Goal: Complete application form: Complete application form

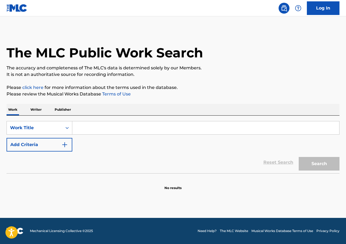
click at [60, 108] on p "Publisher" at bounding box center [63, 109] width 20 height 11
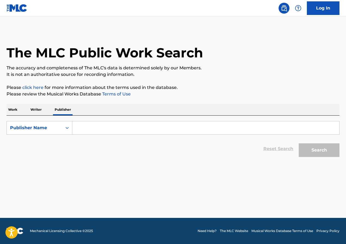
click at [92, 125] on input "Search Form" at bounding box center [205, 127] width 267 height 13
paste input "1263970142"
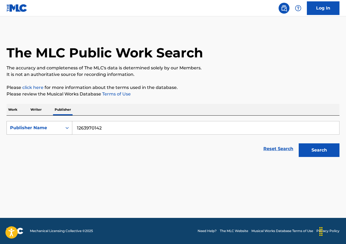
type input "1263970142"
click at [65, 127] on icon "Search Form" at bounding box center [66, 127] width 5 height 5
click at [44, 141] on div "Publisher IPI" at bounding box center [39, 141] width 65 height 14
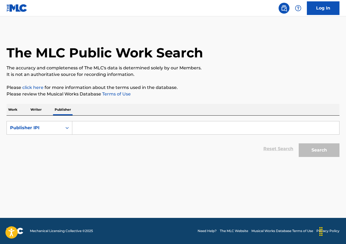
click at [107, 127] on input "Search Form" at bounding box center [205, 127] width 267 height 13
paste input "1263970142"
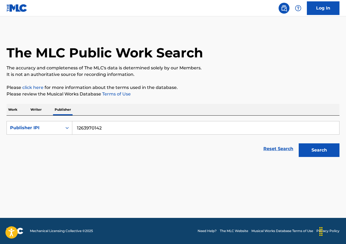
click at [330, 149] on button "Search" at bounding box center [318, 150] width 41 height 14
click at [323, 152] on button "Search" at bounding box center [318, 150] width 41 height 14
click at [80, 127] on input "1263970142" at bounding box center [205, 127] width 267 height 13
type input "001263970142"
click at [298, 143] on button "Search" at bounding box center [318, 150] width 41 height 14
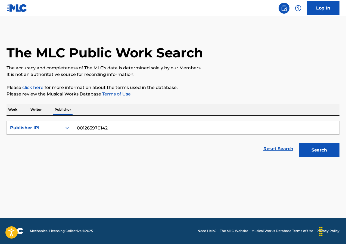
click at [313, 152] on button "Search" at bounding box center [318, 150] width 41 height 14
click at [324, 8] on link "Log In" at bounding box center [323, 8] width 33 height 14
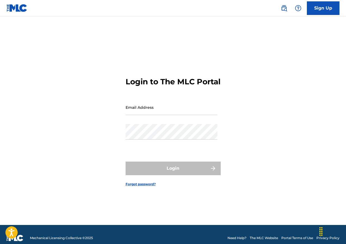
click at [16, 6] on img at bounding box center [17, 8] width 21 height 8
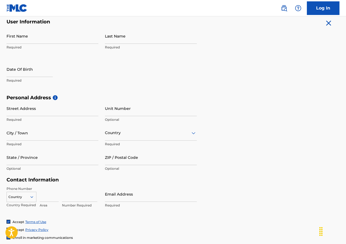
scroll to position [163, 0]
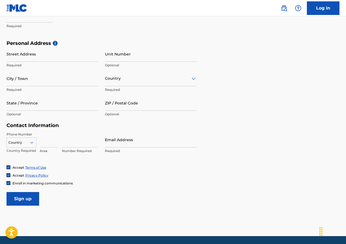
click at [33, 142] on icon at bounding box center [31, 142] width 3 height 2
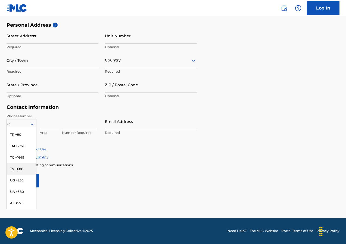
scroll to position [238, 0]
type input "+54"
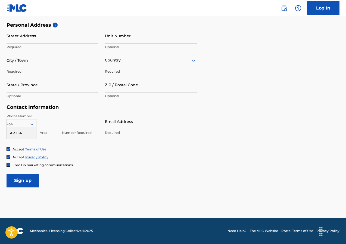
scroll to position [0, 0]
click at [18, 134] on div "AR +54" at bounding box center [21, 132] width 29 height 11
click at [151, 148] on div "Accept Terms of Use" at bounding box center [173, 149] width 333 height 5
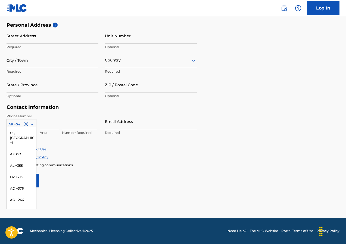
click at [33, 124] on icon at bounding box center [31, 124] width 3 height 2
click at [185, 147] on div "Accept Terms of Use" at bounding box center [173, 149] width 333 height 5
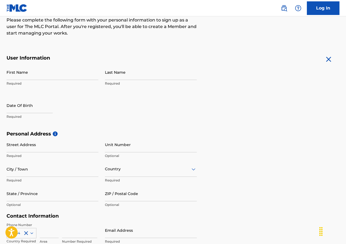
scroll to position [100, 0]
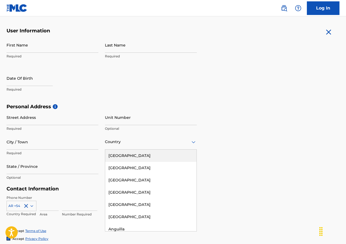
click at [163, 143] on div at bounding box center [151, 141] width 92 height 7
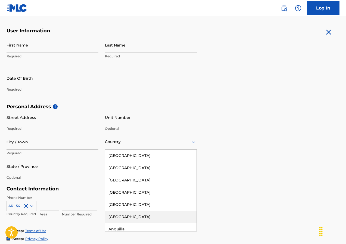
scroll to position [27, 0]
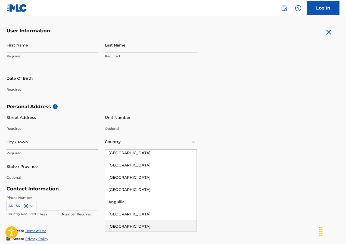
click at [125, 225] on div "[GEOGRAPHIC_DATA]" at bounding box center [150, 226] width 91 height 12
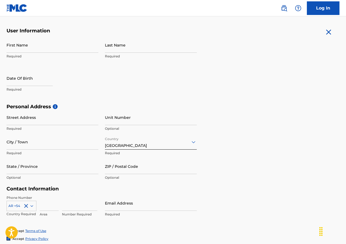
click at [49, 171] on input "State / Province" at bounding box center [53, 165] width 92 height 15
type input "[GEOGRAPHIC_DATA]"
type input "Discos"
type input "del Viento"
type input "[PERSON_NAME] del [PERSON_NAME] 173"
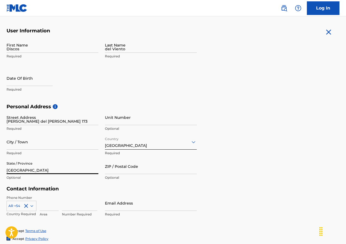
type input "[GEOGRAPHIC_DATA]"
type input "X5000"
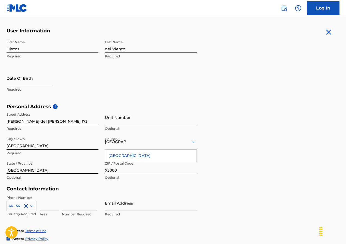
click at [266, 169] on div "Personal Address i Street Address [PERSON_NAME][STREET_ADDRESS][PERSON_NAME] Re…" at bounding box center [173, 144] width 333 height 82
click at [166, 156] on div "[GEOGRAPHIC_DATA]" at bounding box center [150, 155] width 91 height 12
click at [235, 156] on div "Personal Address i Street Address [PERSON_NAME][STREET_ADDRESS][PERSON_NAME] Re…" at bounding box center [173, 144] width 333 height 82
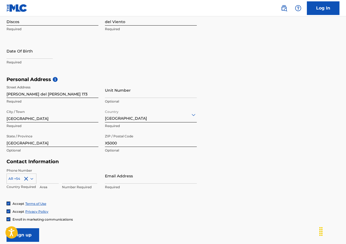
scroll to position [154, 0]
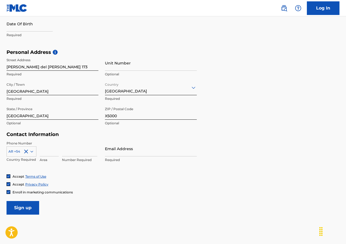
click at [148, 153] on input "Email Address" at bounding box center [151, 148] width 92 height 15
type input "[EMAIL_ADDRESS][DOMAIN_NAME]"
click at [247, 166] on form "User Information First Name Discos Required Last Name del Viento Required Date …" at bounding box center [173, 93] width 333 height 241
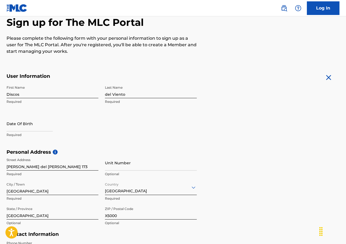
scroll to position [0, 0]
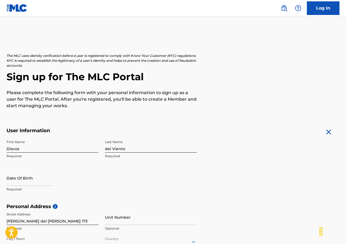
click at [12, 8] on img at bounding box center [17, 8] width 21 height 8
